Goal: Task Accomplishment & Management: Manage account settings

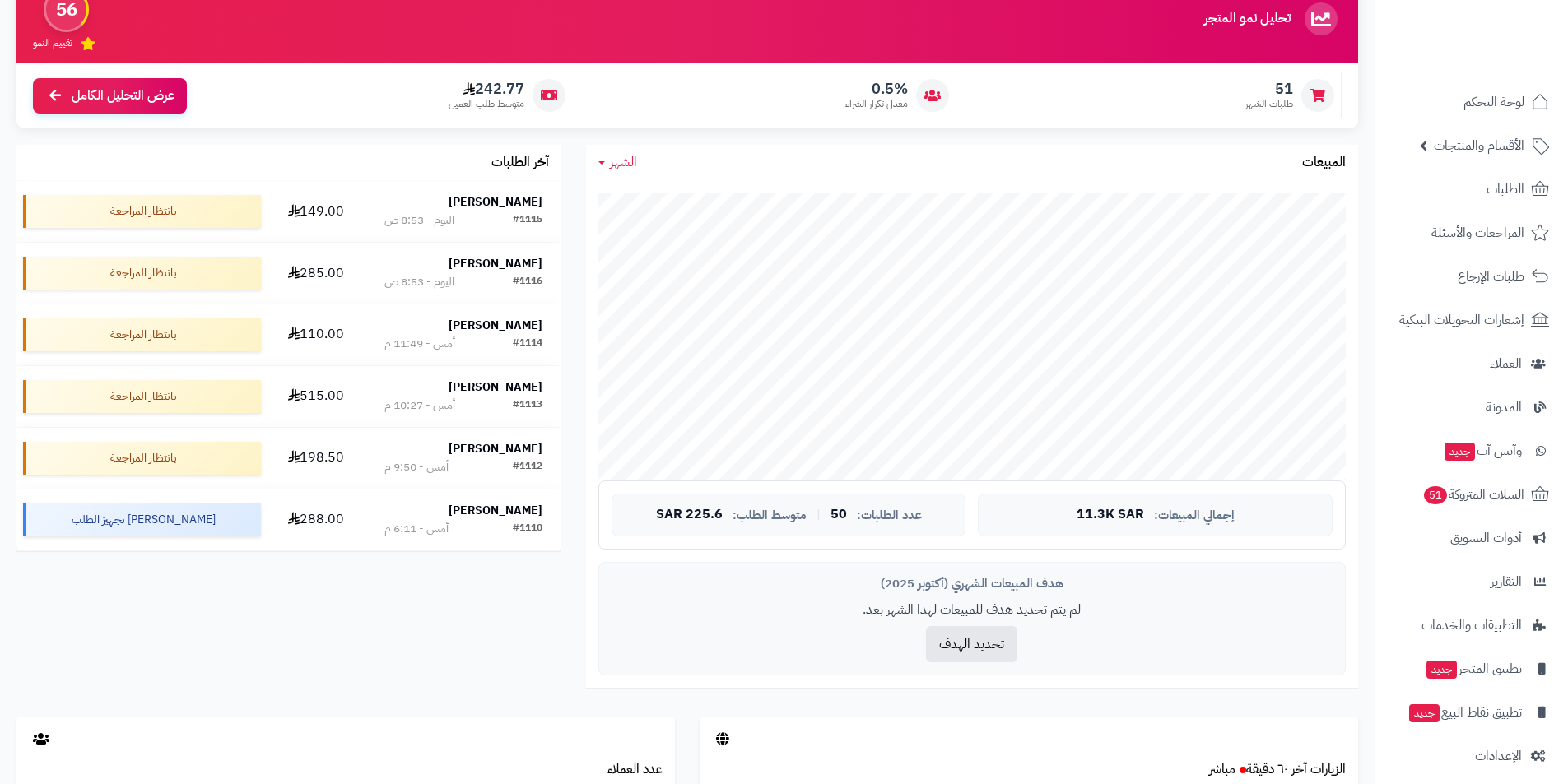
scroll to position [164, 0]
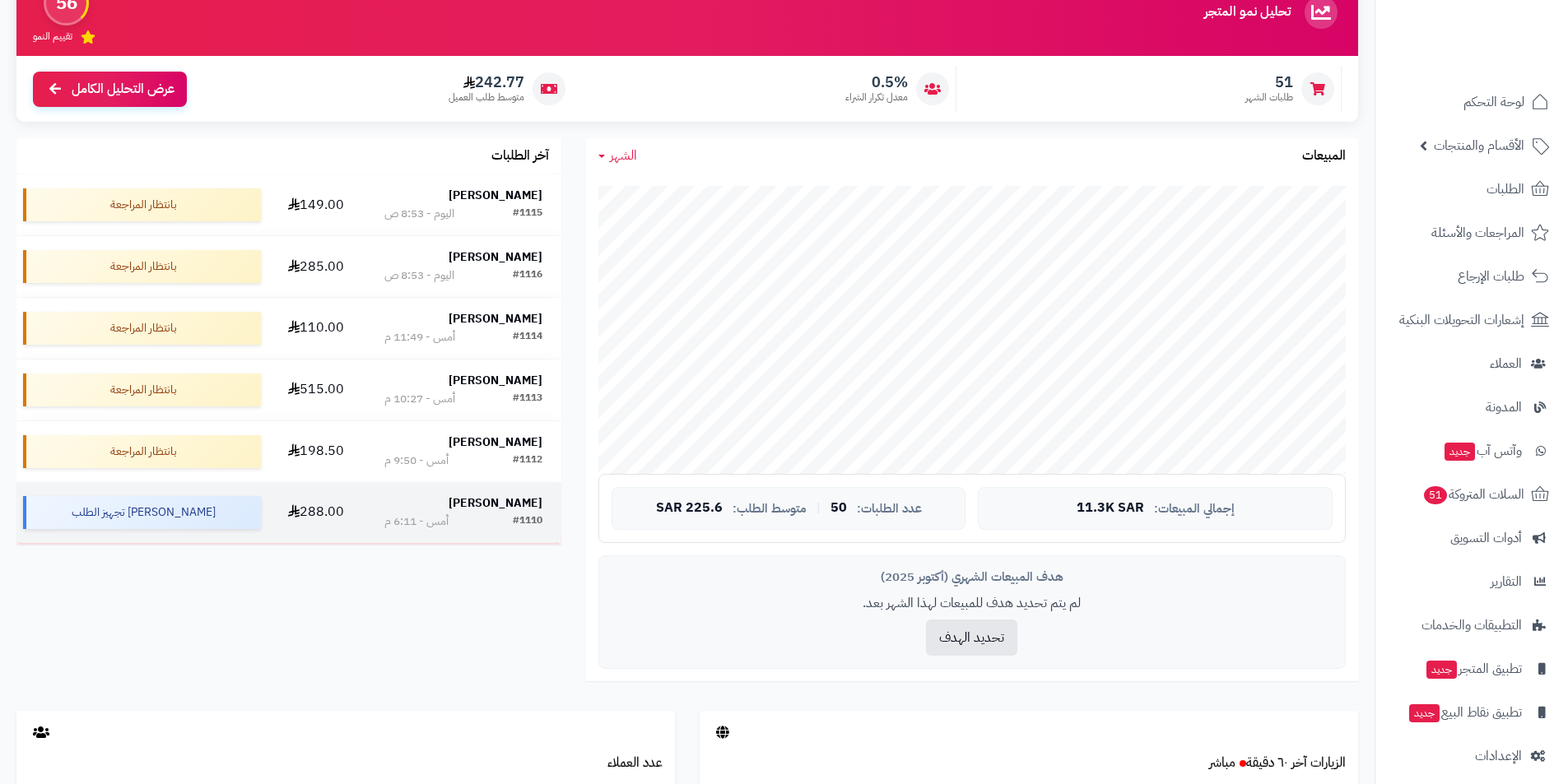
click at [500, 504] on strong "[PERSON_NAME]" at bounding box center [495, 503] width 94 height 17
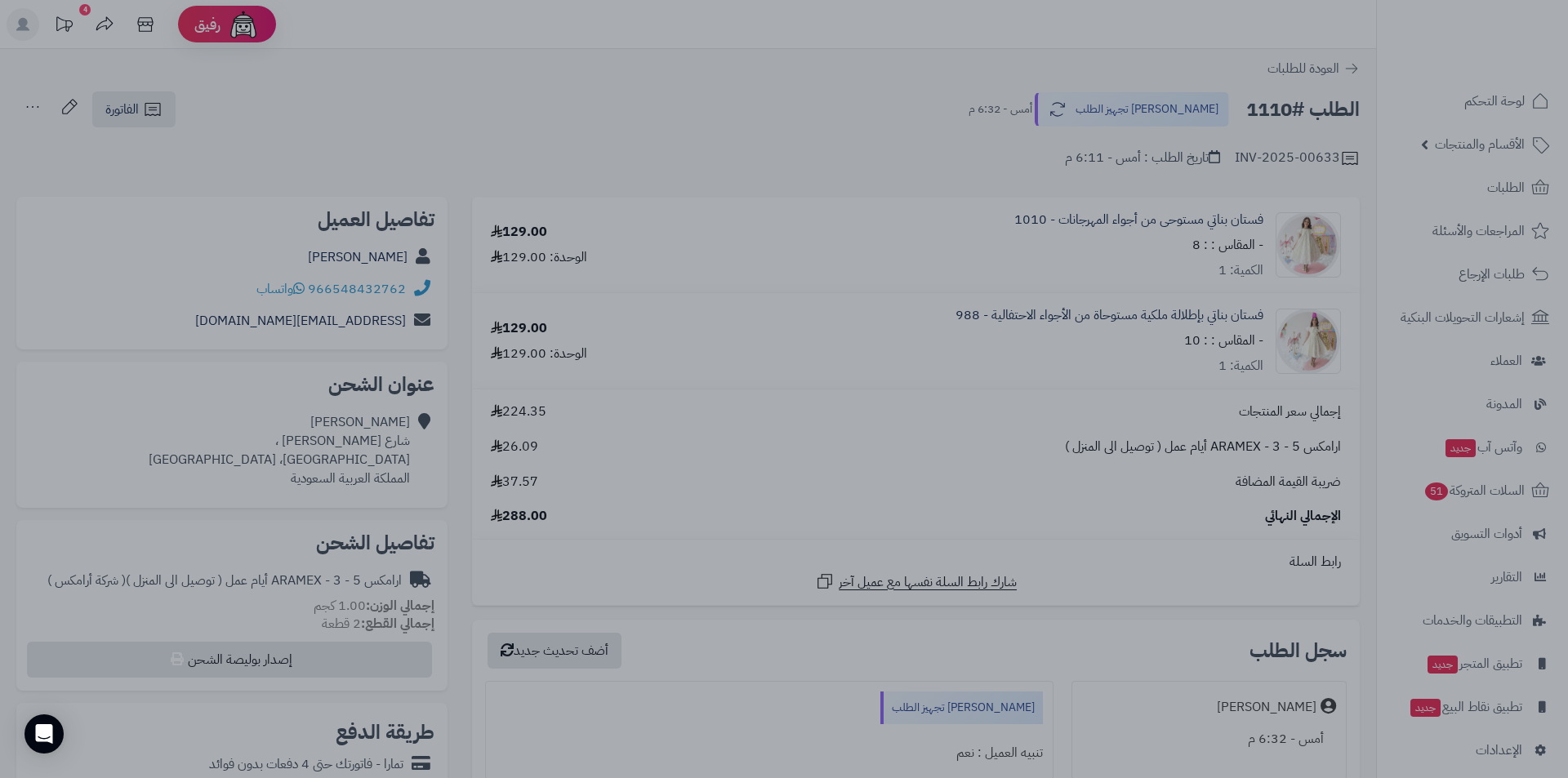
click at [815, 131] on div at bounding box center [784, 389] width 1568 height 778
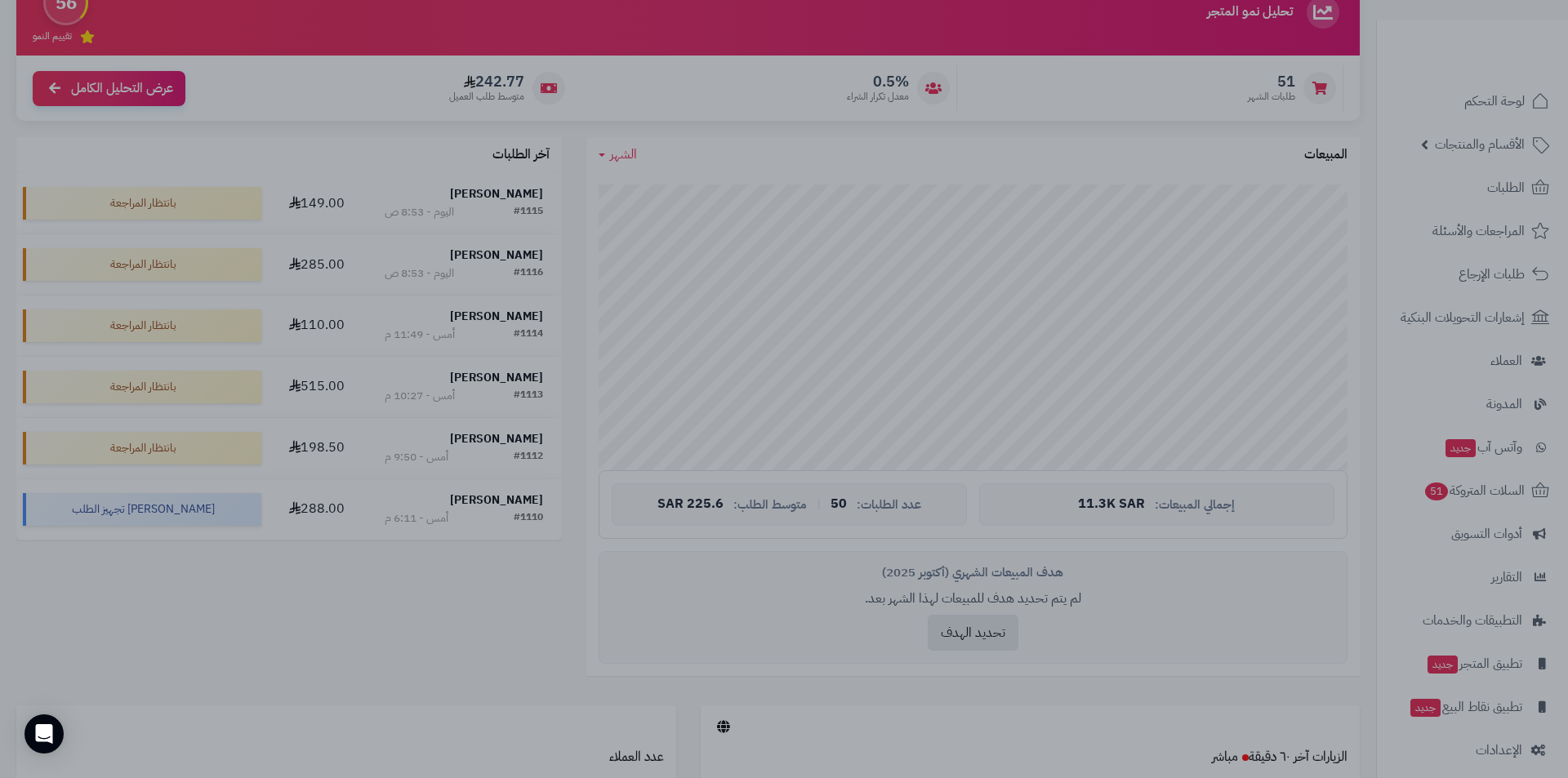
click at [967, 129] on div at bounding box center [784, 389] width 1568 height 778
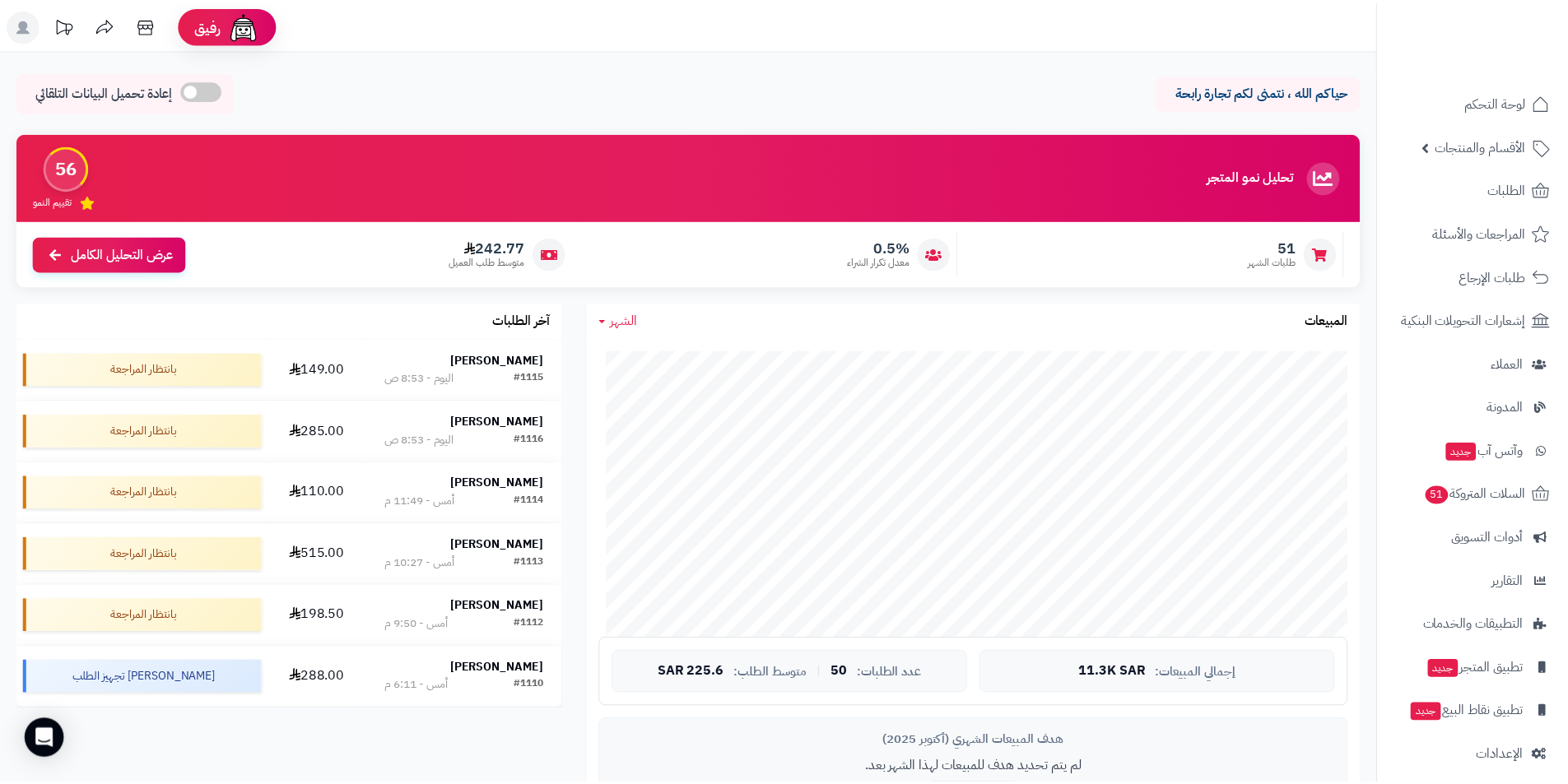
scroll to position [164, 0]
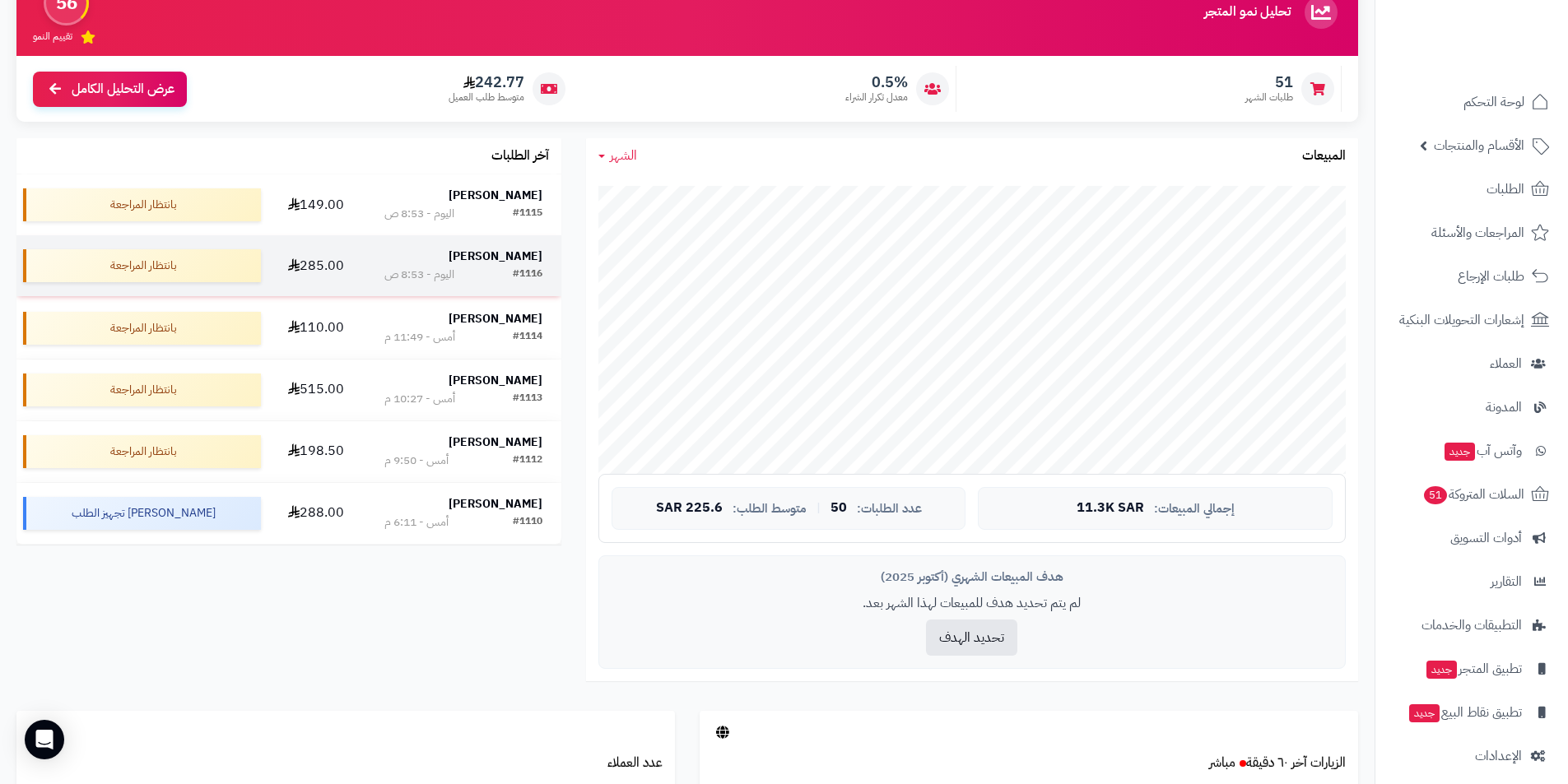
click at [528, 259] on strong "[PERSON_NAME]" at bounding box center [495, 257] width 94 height 17
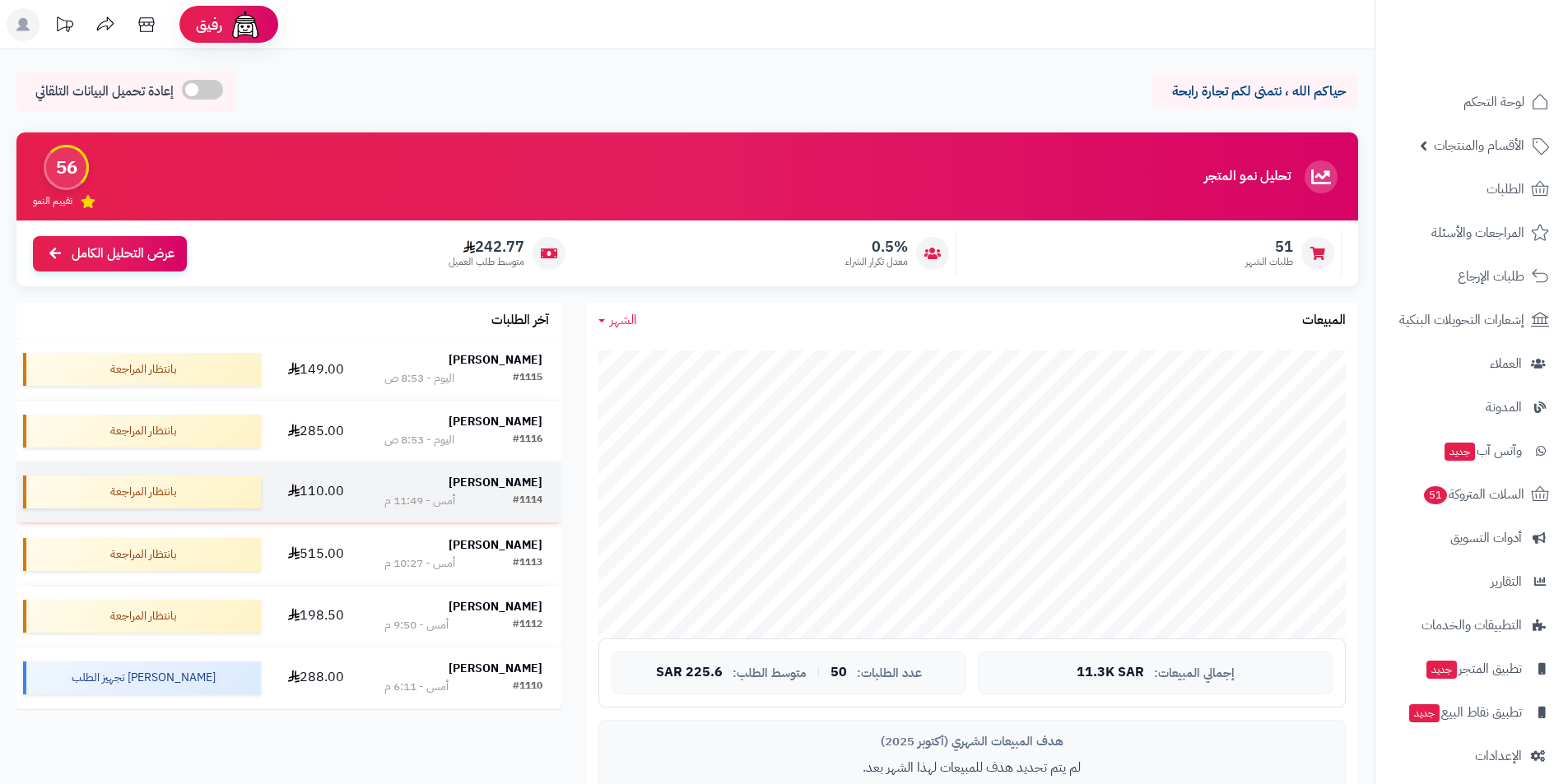
scroll to position [164, 0]
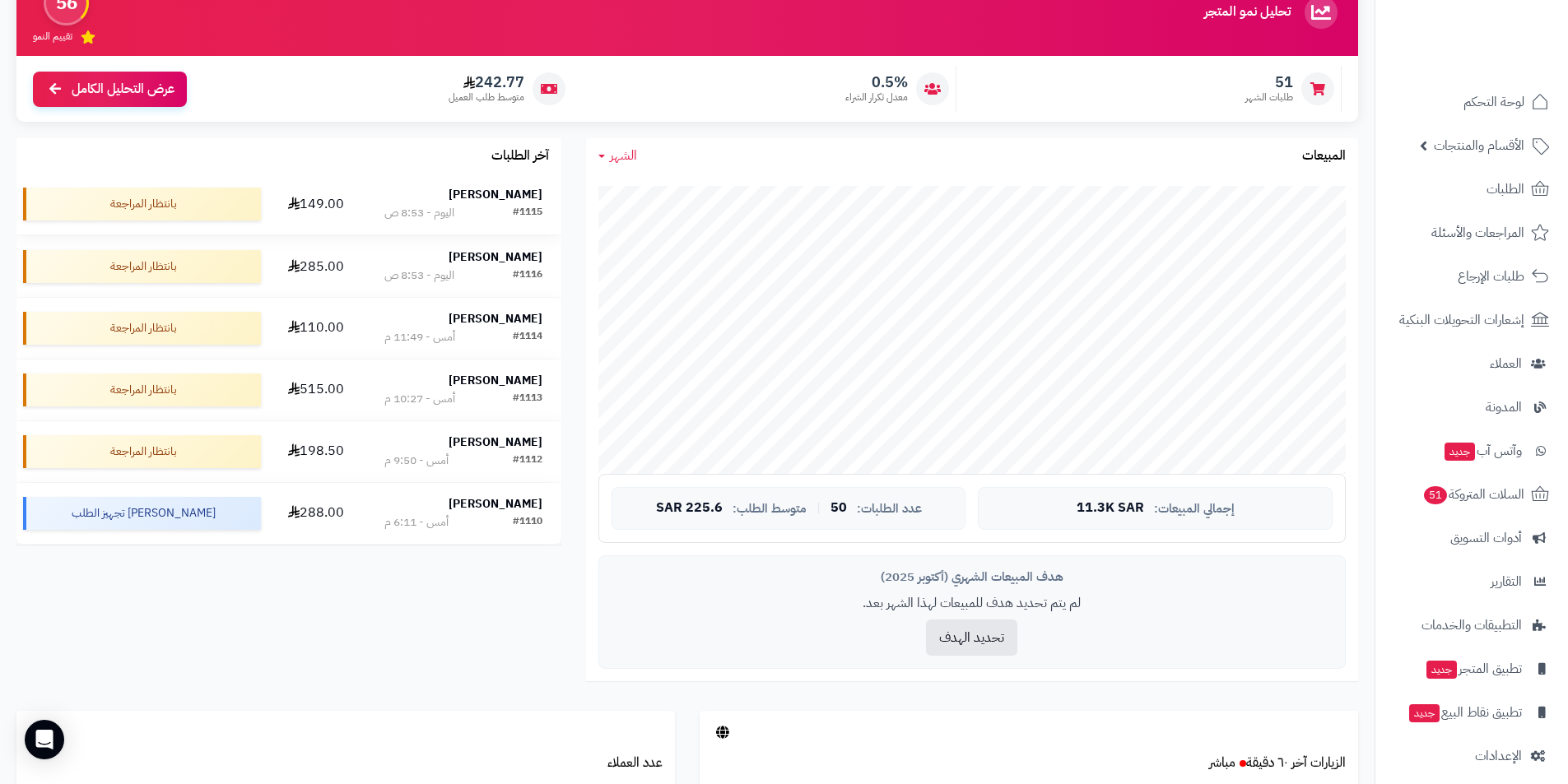
click at [508, 191] on strong "[PERSON_NAME]" at bounding box center [495, 194] width 94 height 17
